Goal: Information Seeking & Learning: Check status

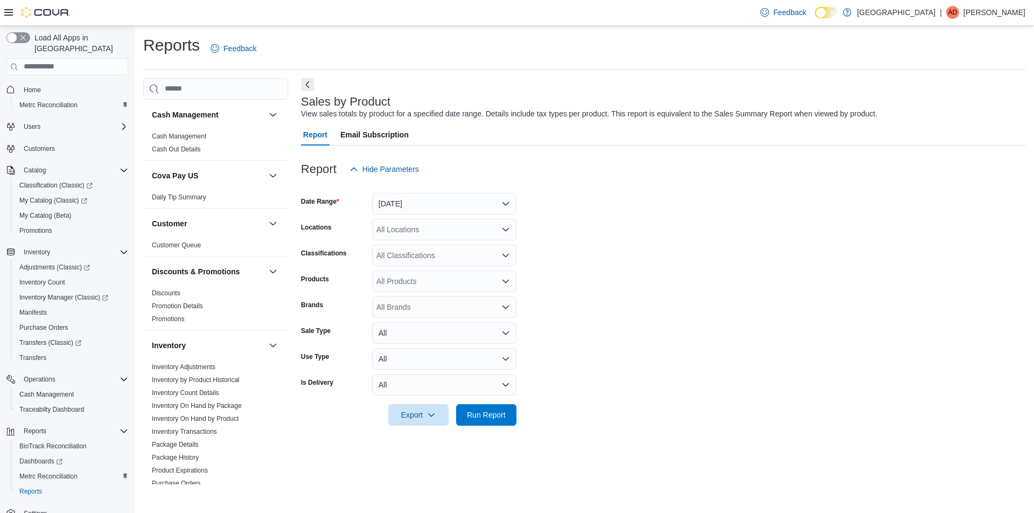
click at [385, 229] on div "All Locations" at bounding box center [444, 230] width 144 height 22
type input "***"
click at [398, 249] on span "[STREET_ADDRESS]" at bounding box center [432, 247] width 74 height 11
click at [702, 215] on form "Date Range [DATE] Locations [STREET_ADDRESS]. Selected. [STREET_ADDRESS]. Press…" at bounding box center [663, 303] width 724 height 246
click at [227, 151] on span "Cash Out Details" at bounding box center [216, 149] width 136 height 13
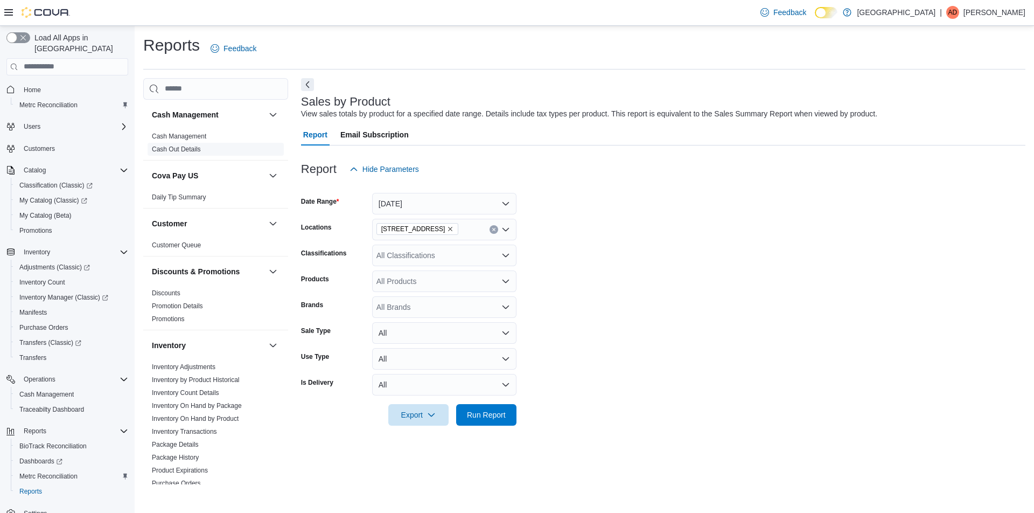
click at [184, 147] on link "Cash Out Details" at bounding box center [176, 149] width 49 height 8
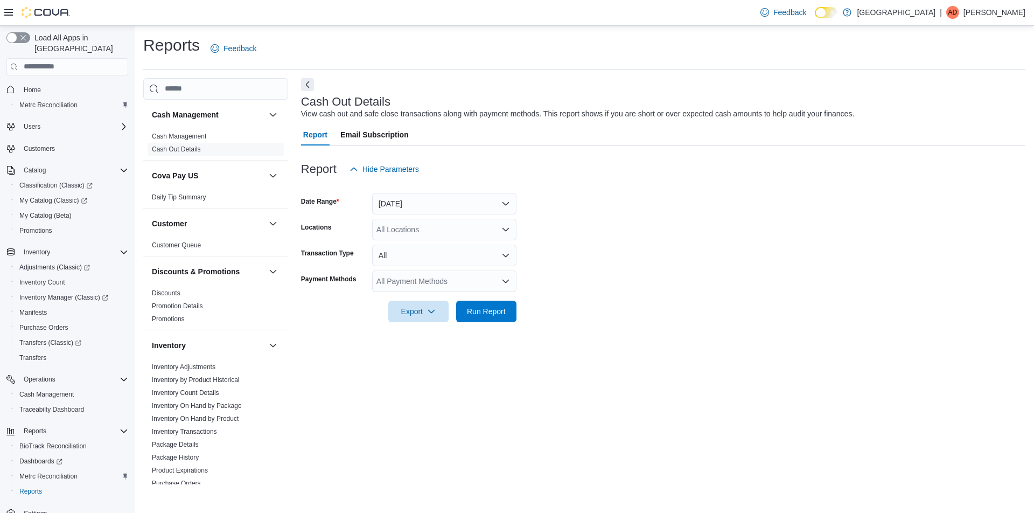
click at [415, 229] on div "All Locations" at bounding box center [444, 230] width 144 height 22
click at [413, 266] on span "[STREET_ADDRESS]" at bounding box center [432, 263] width 74 height 11
click at [544, 267] on form "Date Range [DATE] Locations [STREET_ADDRESS] Selected. [STREET_ADDRESS]. Press …" at bounding box center [663, 251] width 724 height 142
click at [433, 286] on div "All Payment Methods" at bounding box center [444, 281] width 144 height 22
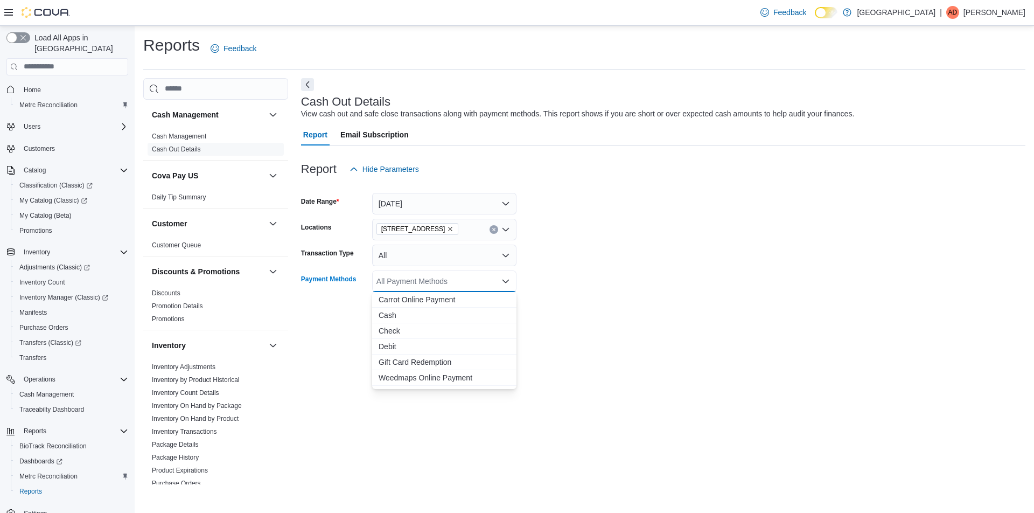
click at [626, 246] on form "Date Range [DATE] Locations [STREET_ADDRESS] Transaction Type All Payment Metho…" at bounding box center [663, 251] width 724 height 142
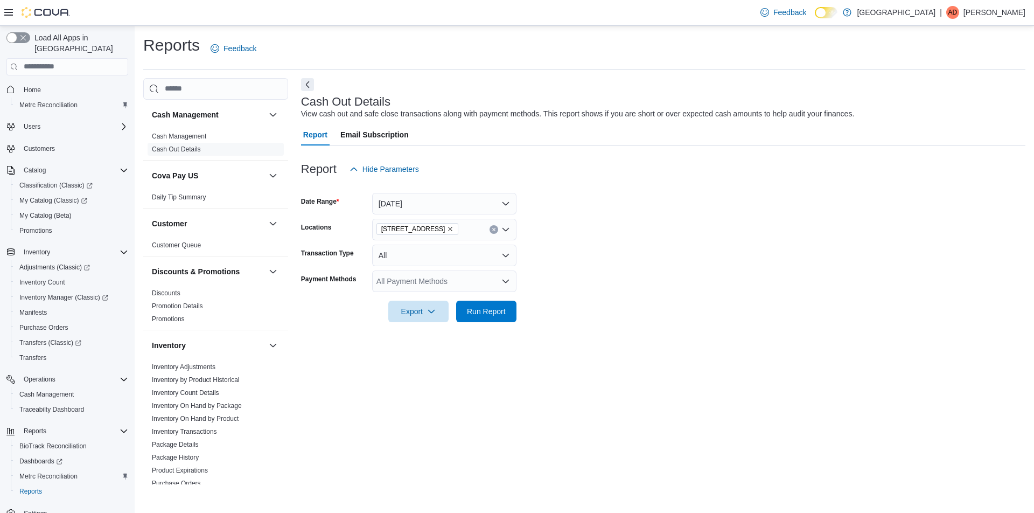
click at [437, 276] on div "All Payment Methods" at bounding box center [444, 281] width 144 height 22
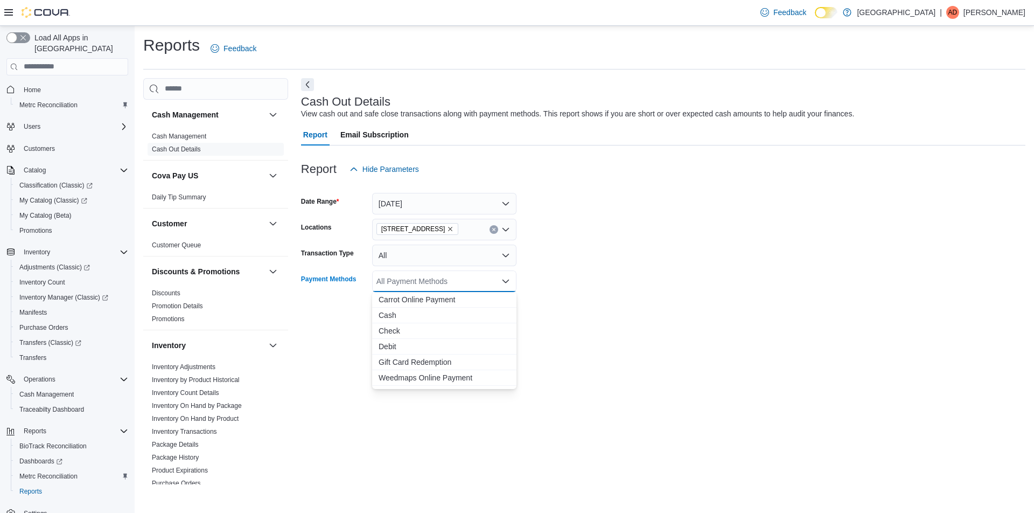
click at [335, 332] on div at bounding box center [663, 328] width 724 height 13
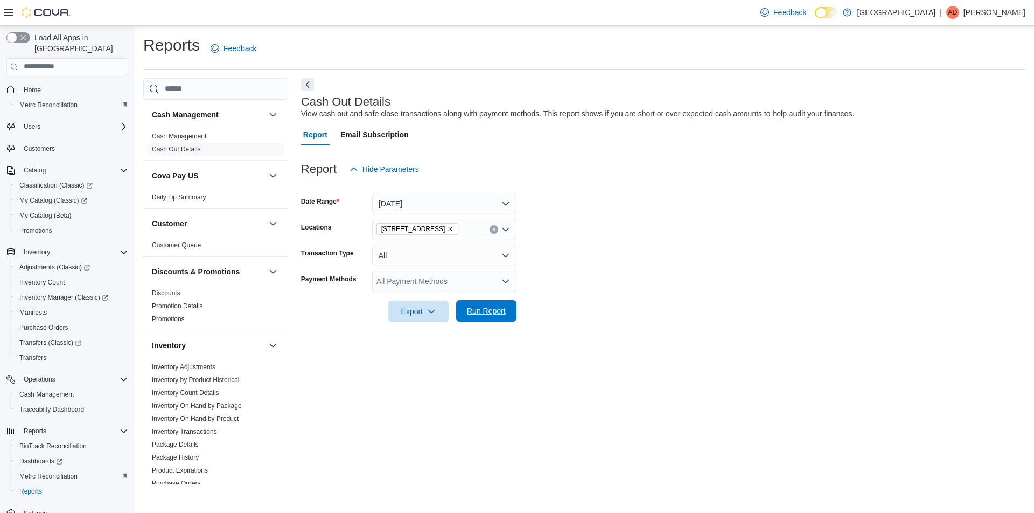
click at [490, 310] on span "Run Report" at bounding box center [486, 310] width 39 height 11
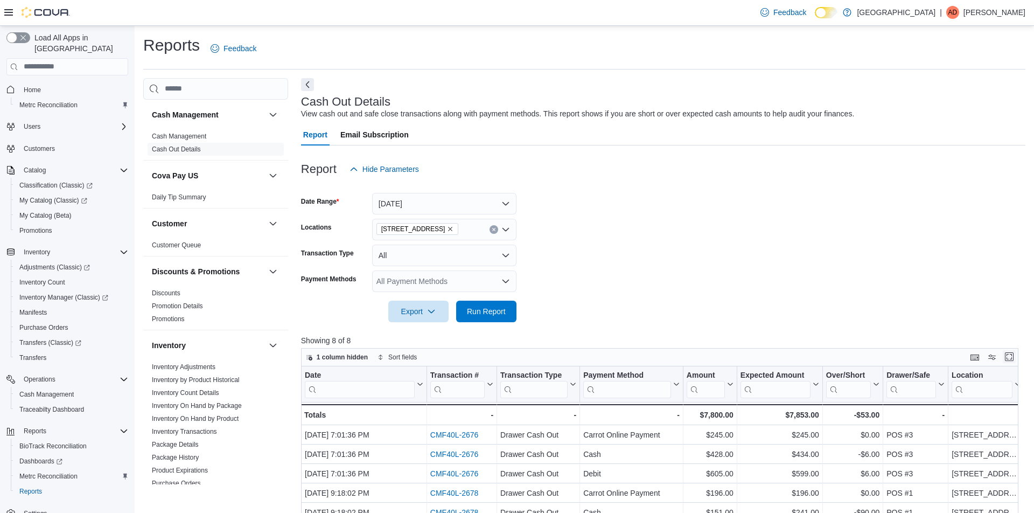
click at [1011, 360] on button "Enter fullscreen" at bounding box center [1009, 356] width 13 height 13
